Goal: Transaction & Acquisition: Purchase product/service

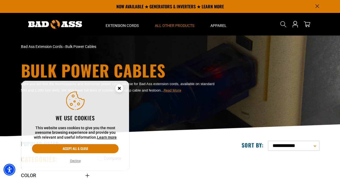
click at [118, 89] on icon "Cookie Consent" at bounding box center [119, 88] width 2 height 2
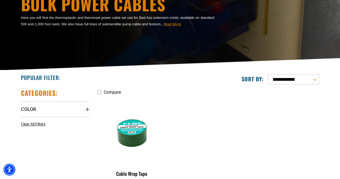
scroll to position [66, 0]
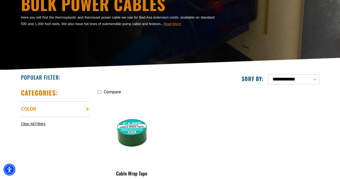
click at [88, 111] on icon "Color" at bounding box center [87, 109] width 4 height 4
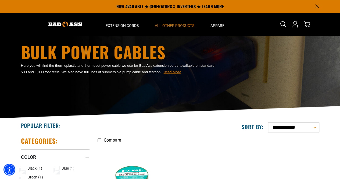
scroll to position [0, 0]
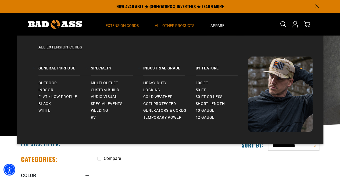
click at [128, 28] on summary "Extension Cords" at bounding box center [122, 24] width 49 height 23
click at [91, 118] on span "RV" at bounding box center [93, 117] width 5 height 5
